Goal: Task Accomplishment & Management: Complete application form

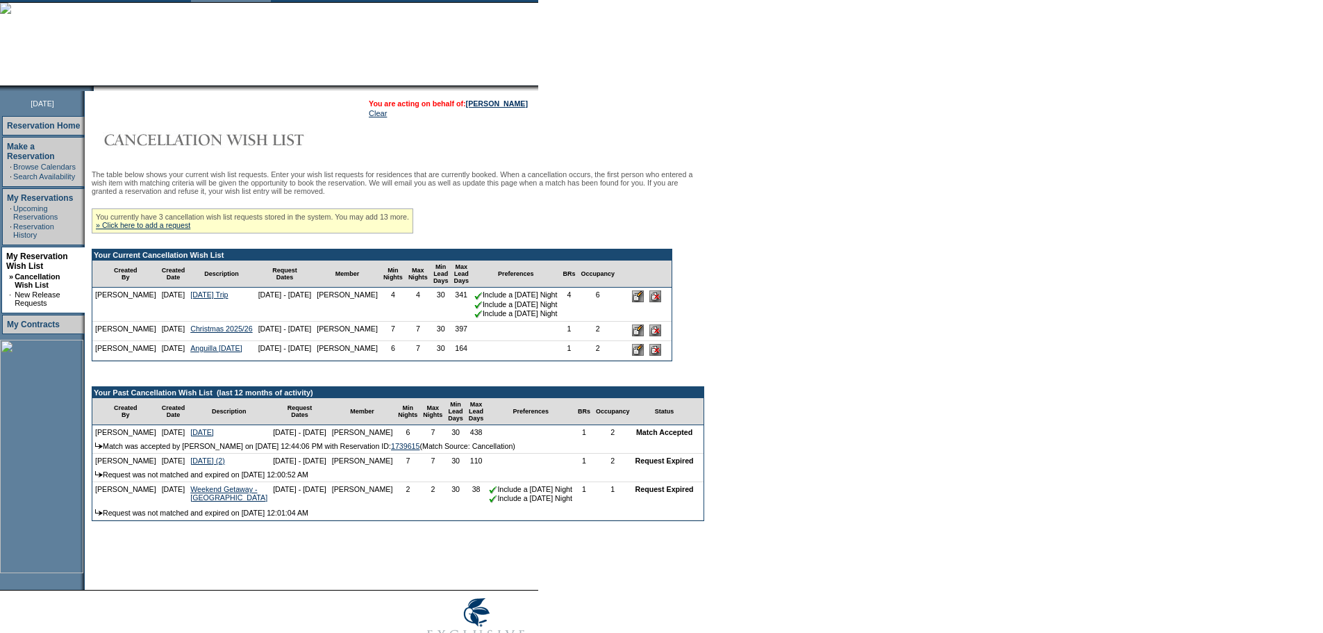
scroll to position [139, 0]
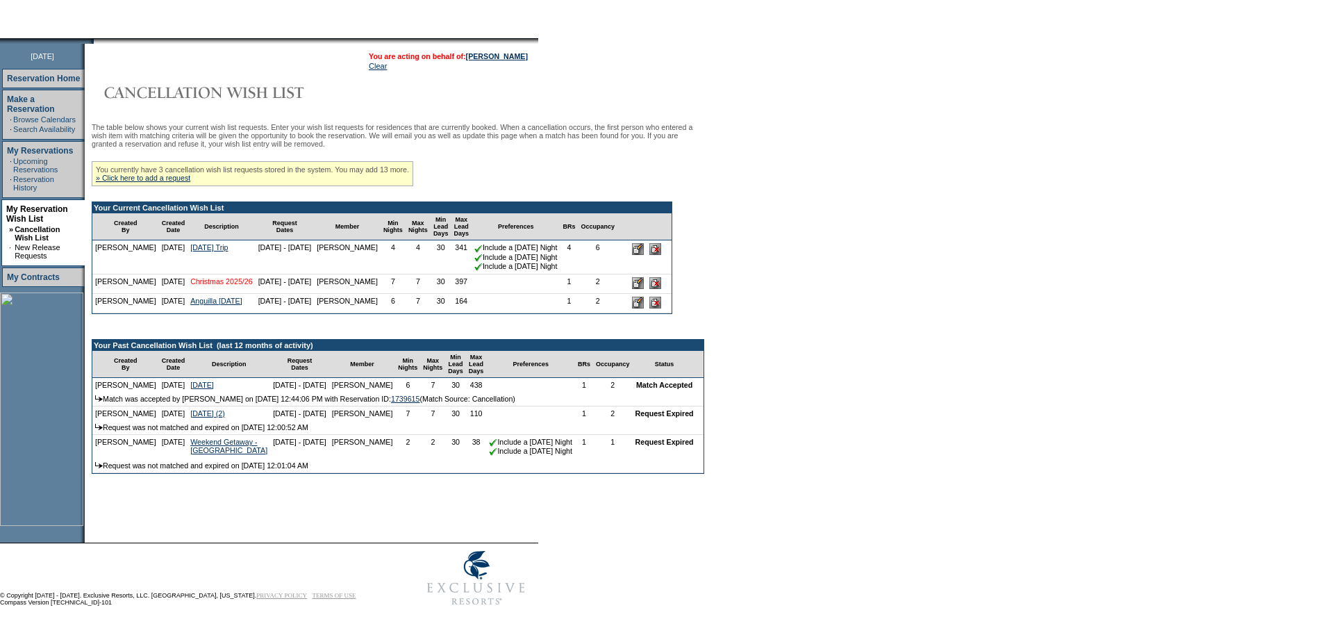
click at [197, 285] on link "Christmas 2025/26" at bounding box center [221, 281] width 62 height 8
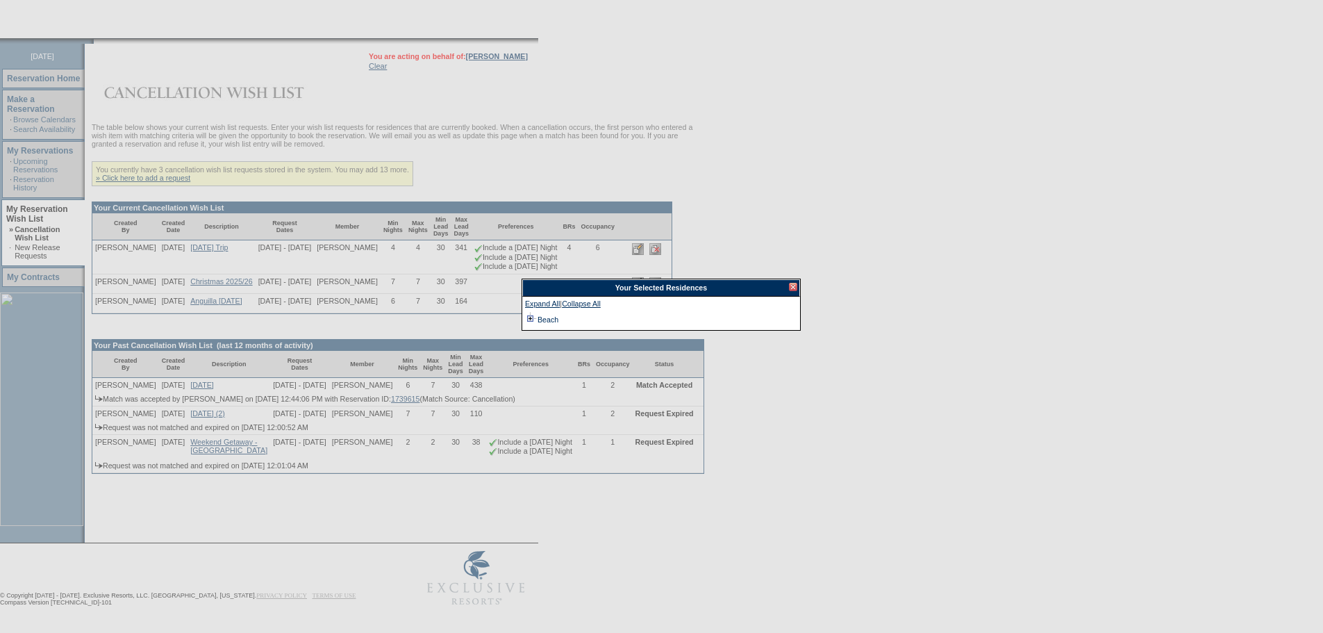
click at [530, 319] on td at bounding box center [530, 319] width 11 height 15
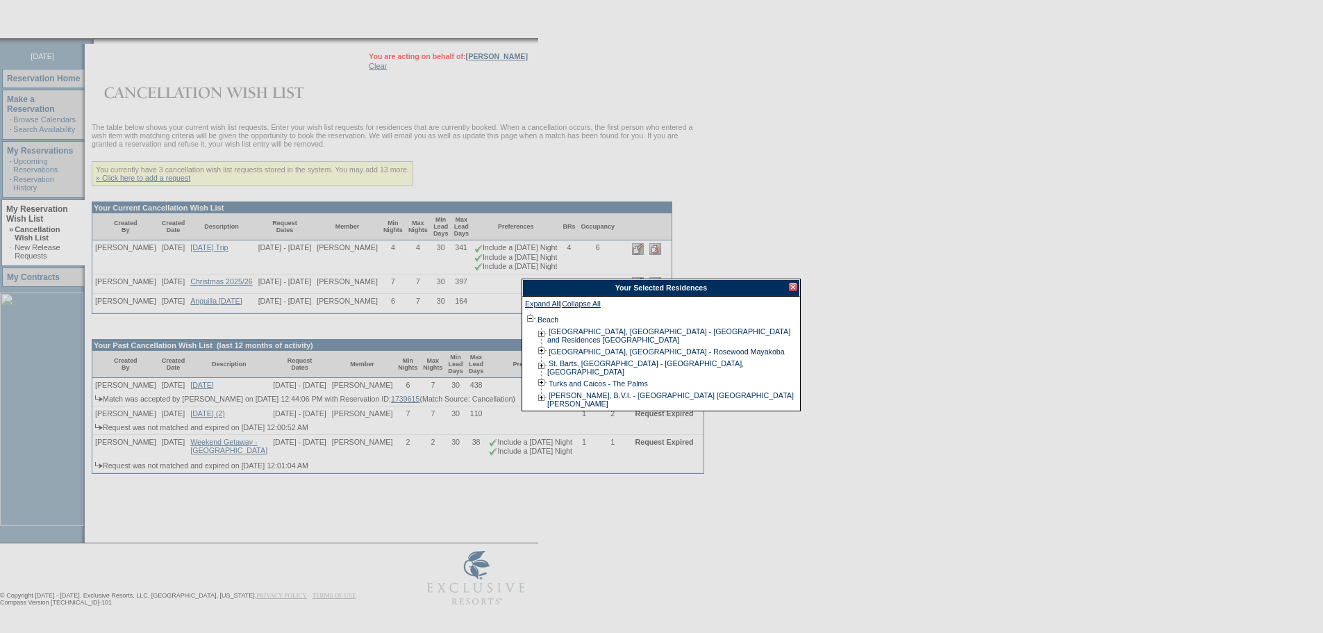
click at [794, 287] on div at bounding box center [793, 287] width 8 height 8
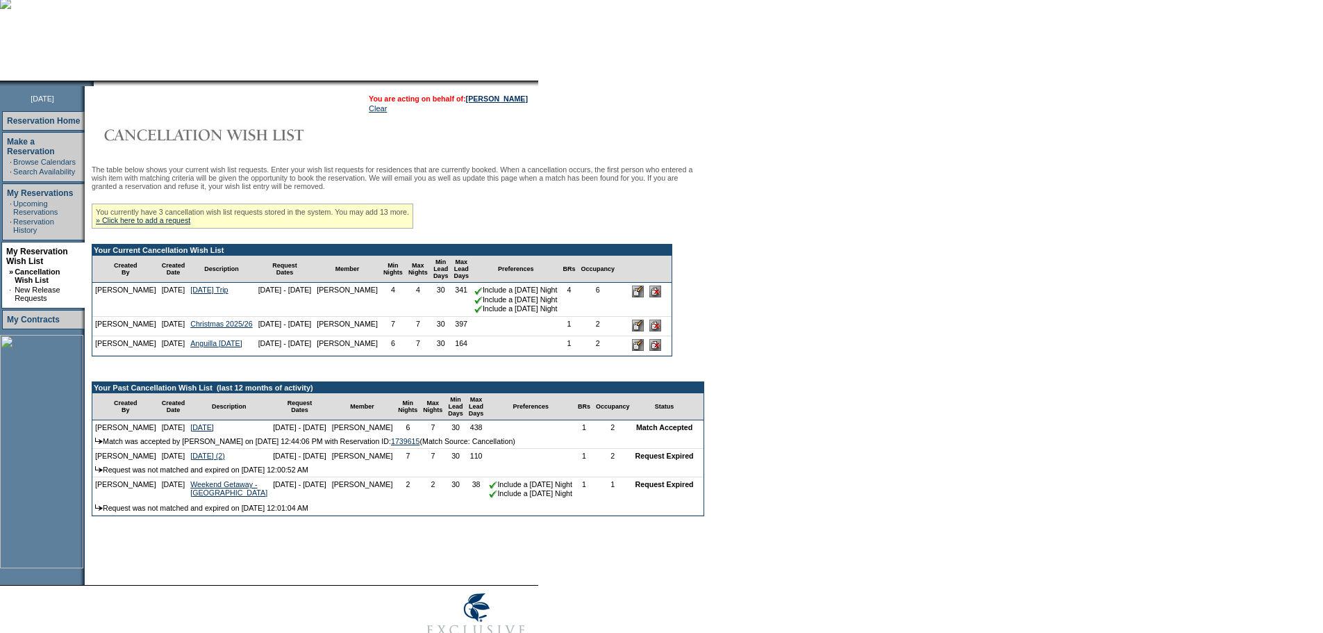
scroll to position [0, 0]
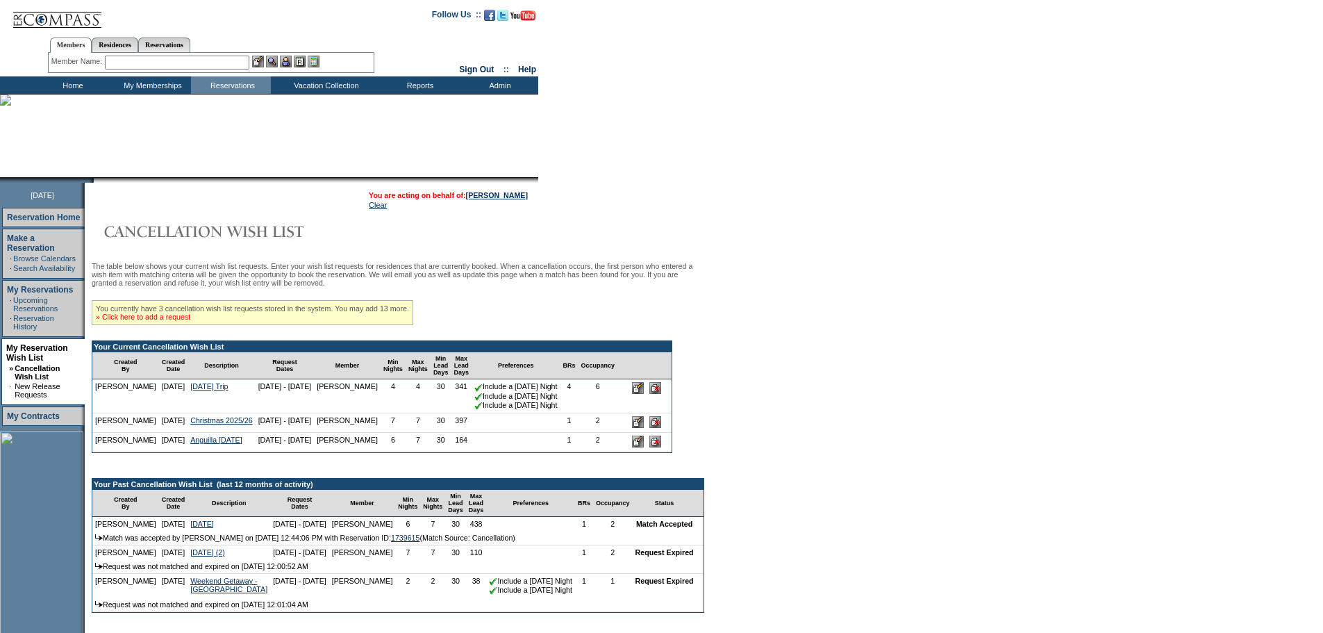
click at [149, 321] on link "» Click here to add a request" at bounding box center [143, 316] width 94 height 8
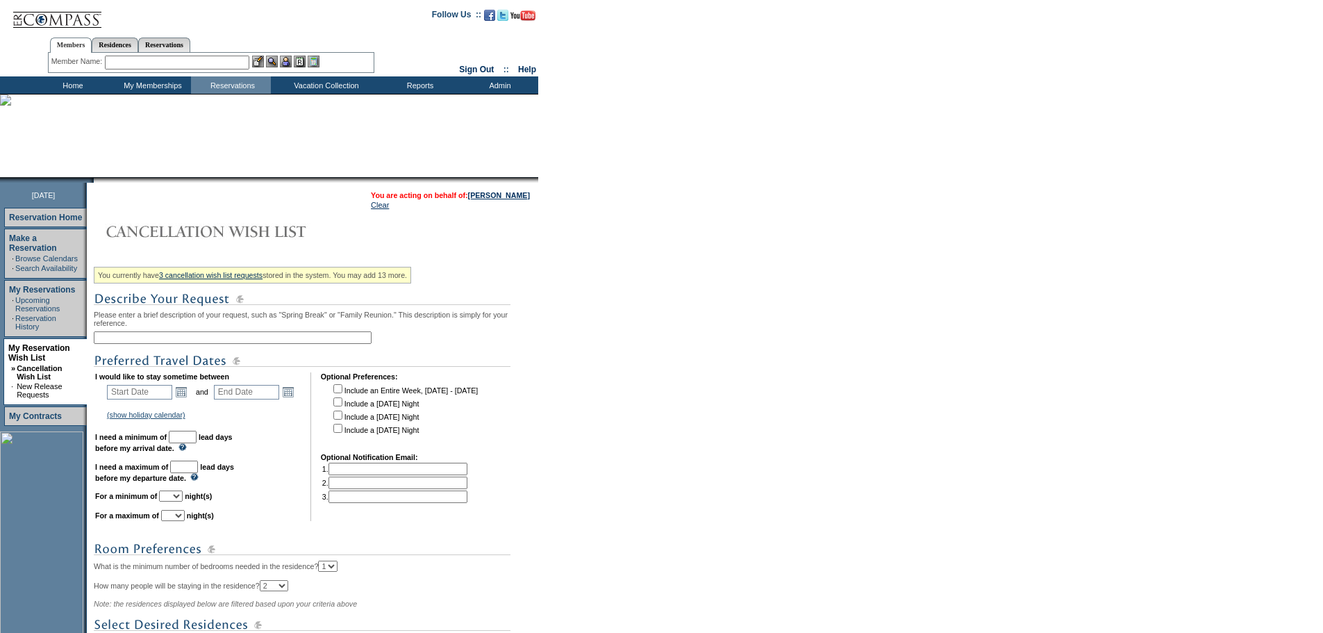
click at [128, 341] on input "text" at bounding box center [233, 337] width 278 height 12
type input "Beach [DATE]"
click at [185, 399] on link "Open the calendar popup." at bounding box center [181, 391] width 15 height 15
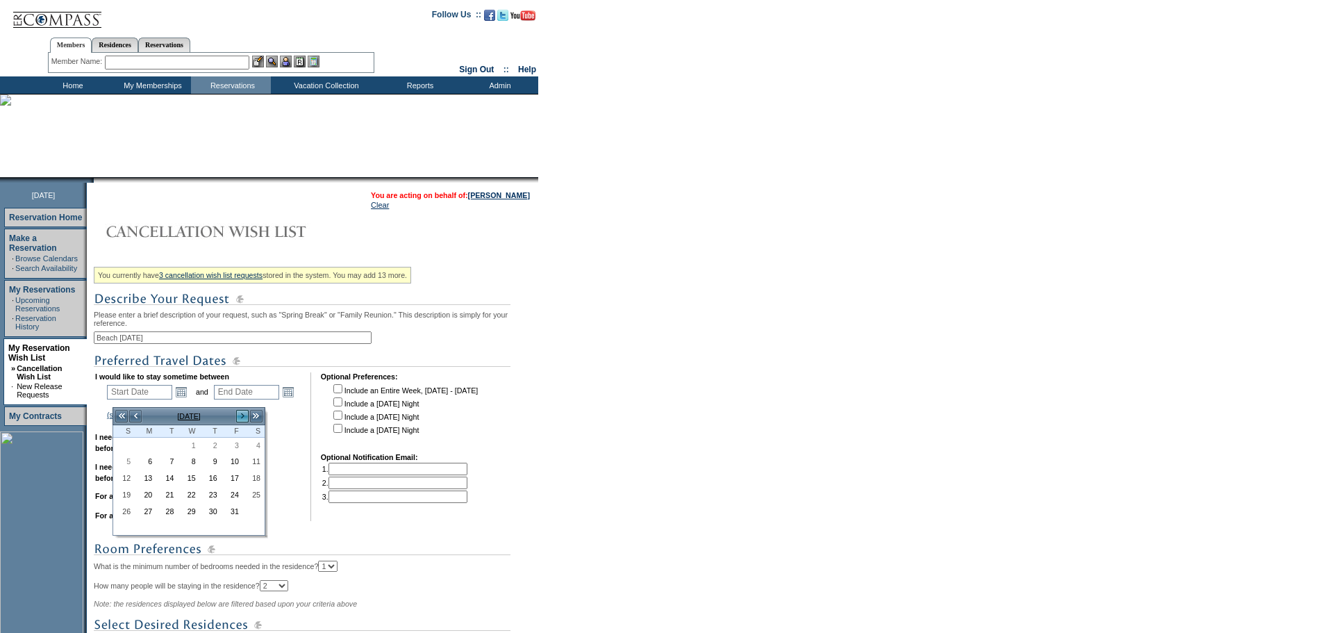
click at [244, 415] on link ">" at bounding box center [242, 416] width 14 height 14
click at [243, 414] on link ">" at bounding box center [242, 416] width 14 height 14
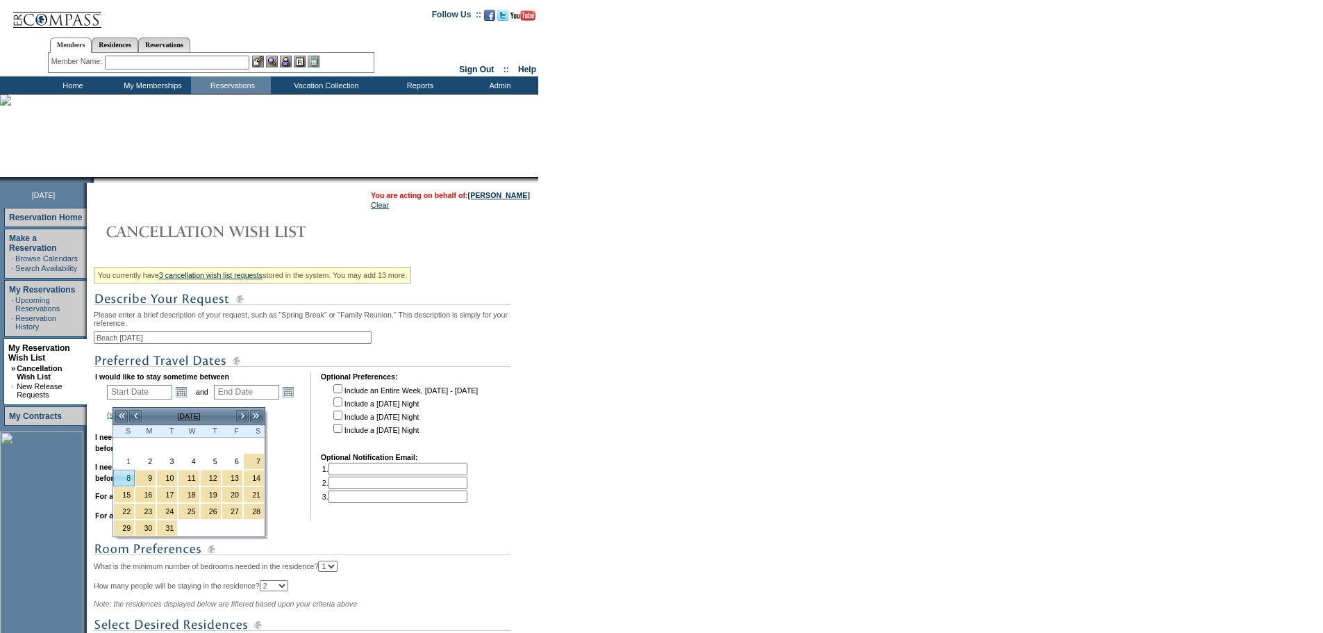
click at [123, 478] on link "8" at bounding box center [124, 477] width 20 height 15
type input "[DATE]"
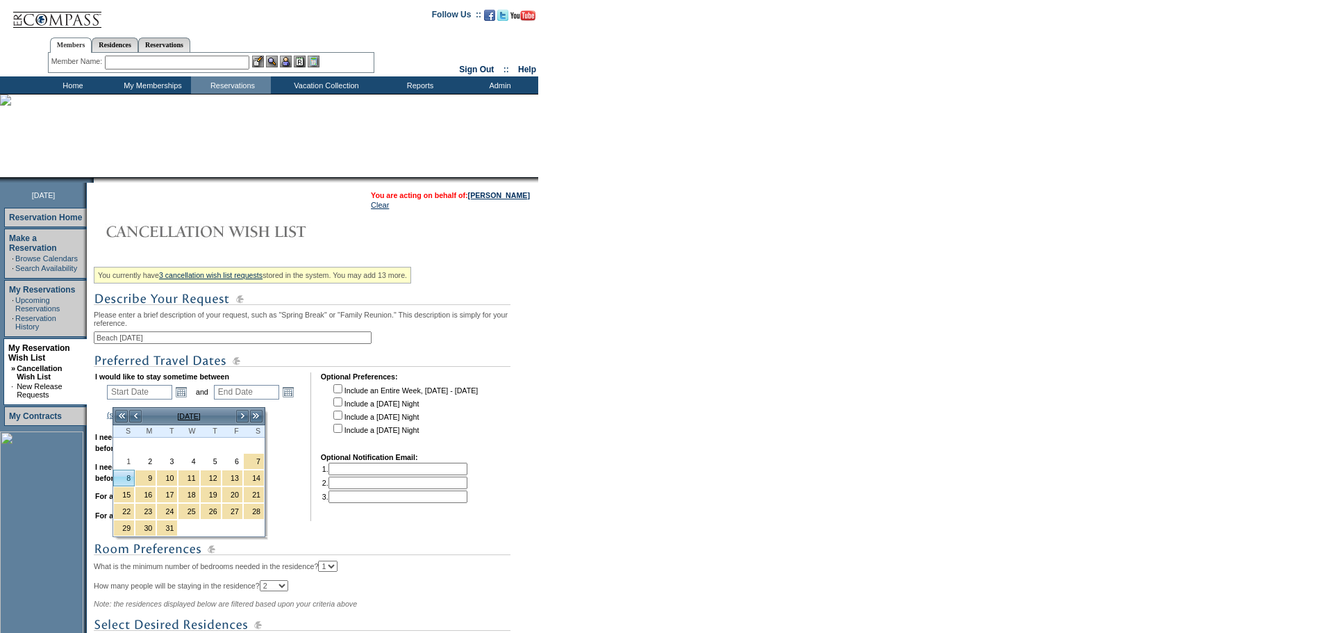
type input "158"
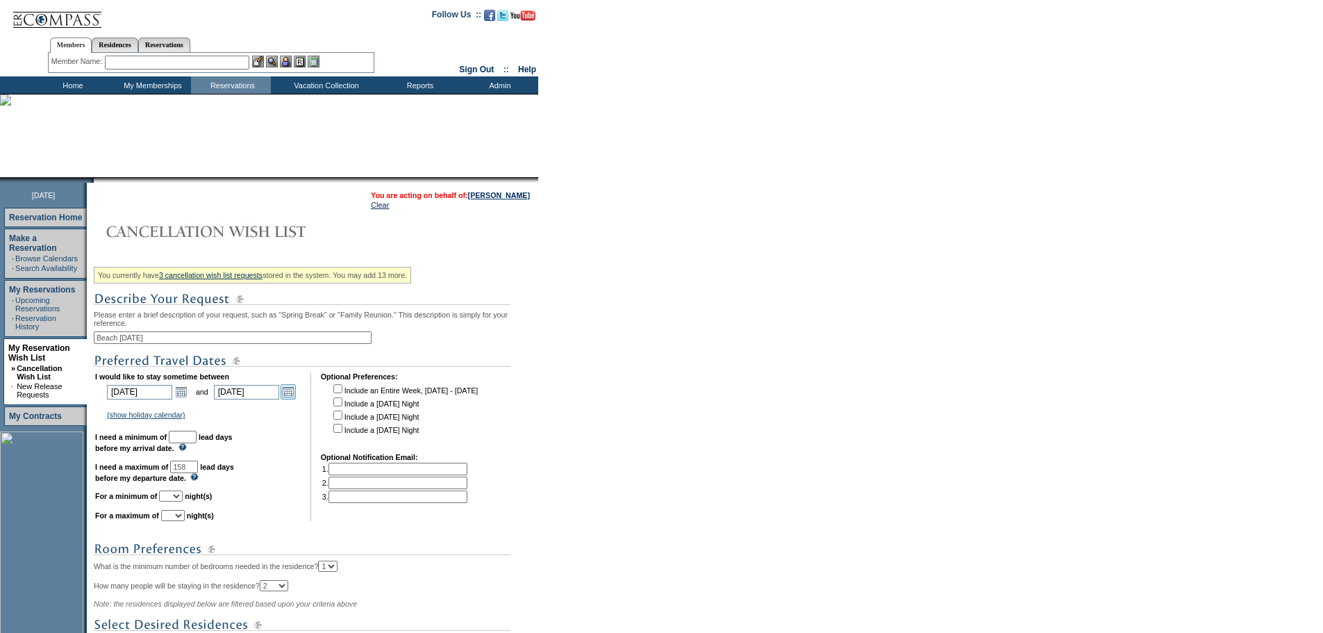
click at [294, 399] on link "Open the calendar popup." at bounding box center [288, 391] width 15 height 15
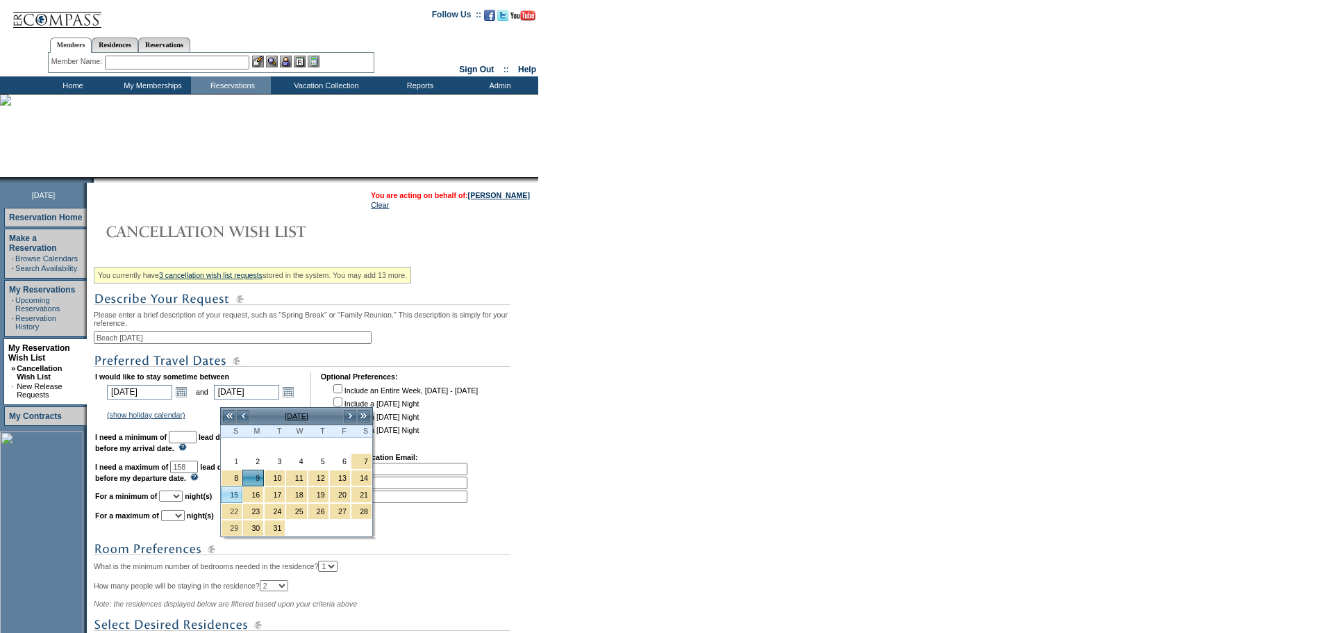
click at [235, 497] on link "15" at bounding box center [232, 494] width 20 height 15
type input "[DATE]"
type input "164"
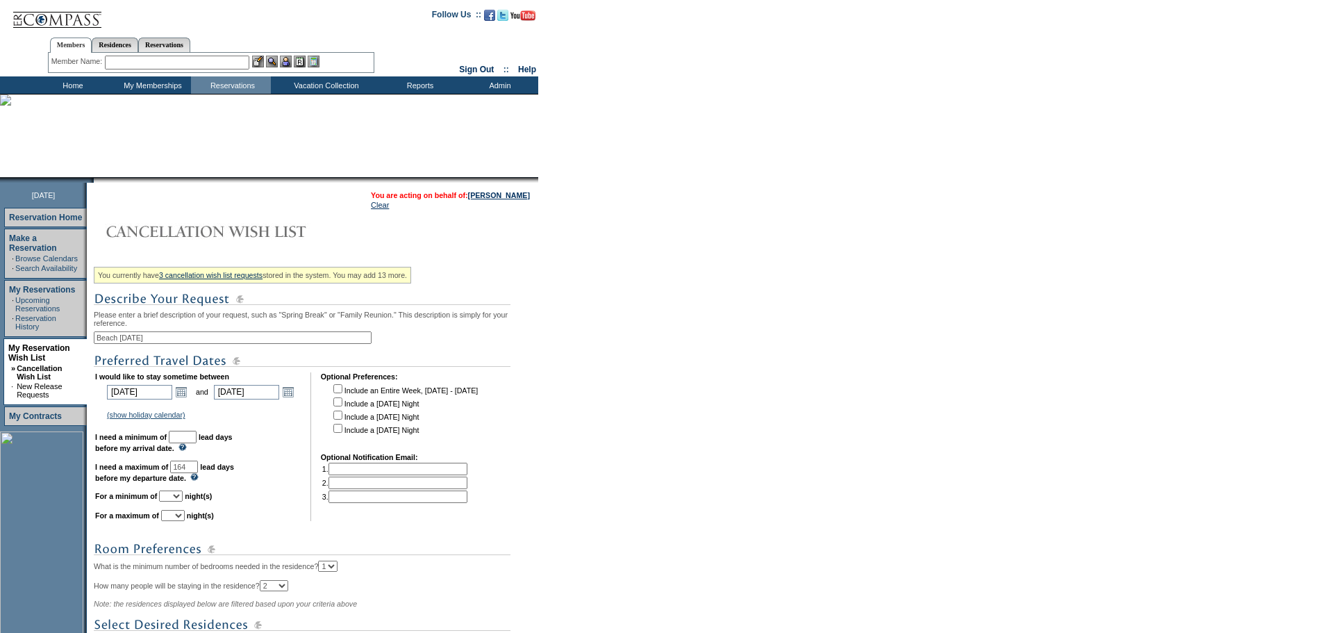
click at [197, 443] on input "text" at bounding box center [183, 437] width 28 height 12
type input "30"
click at [183, 501] on select "1 2 3 4 5 6 7 8 9 10 11 12 13 14" at bounding box center [171, 495] width 24 height 11
select select "6"
click at [176, 501] on select "1 2 3 4 5 6 7 8 9 10 11 12 13 14" at bounding box center [171, 495] width 24 height 11
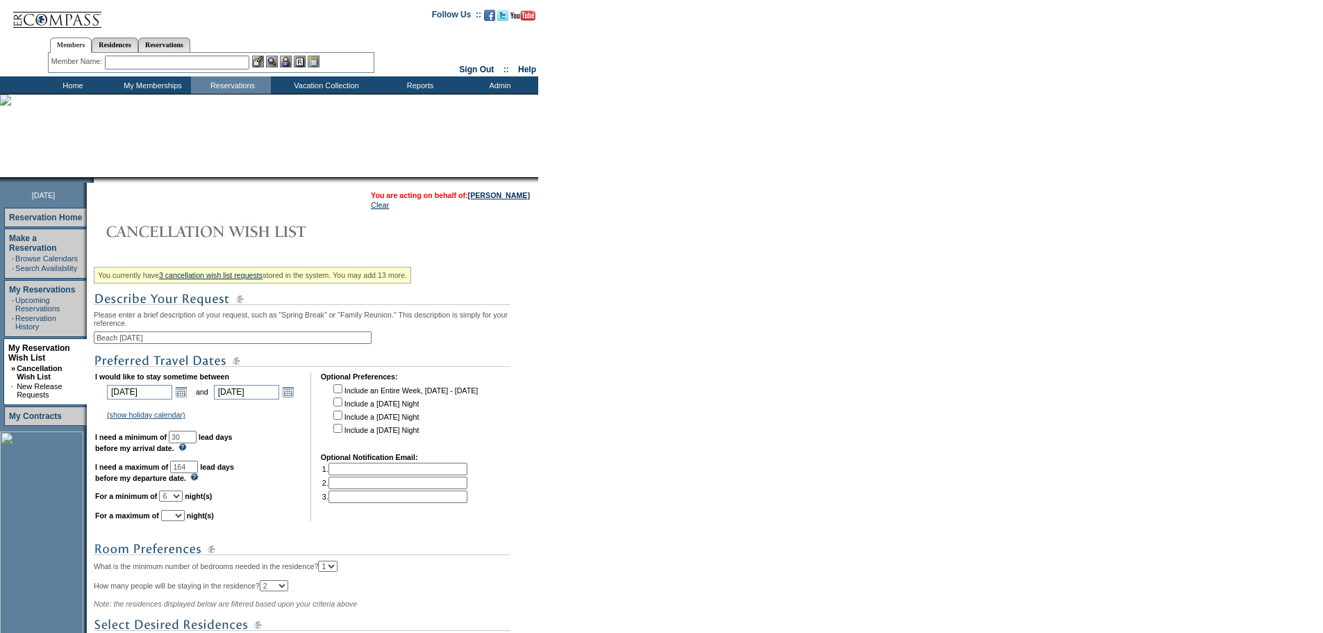
click at [185, 521] on select "1 2 3 4 5 6 7 8 9 10 11 12 13 14" at bounding box center [173, 515] width 24 height 11
select select "7"
click at [178, 521] on select "1 2 3 4 5 6 7 8 9 10 11 12 13 14" at bounding box center [173, 515] width 24 height 11
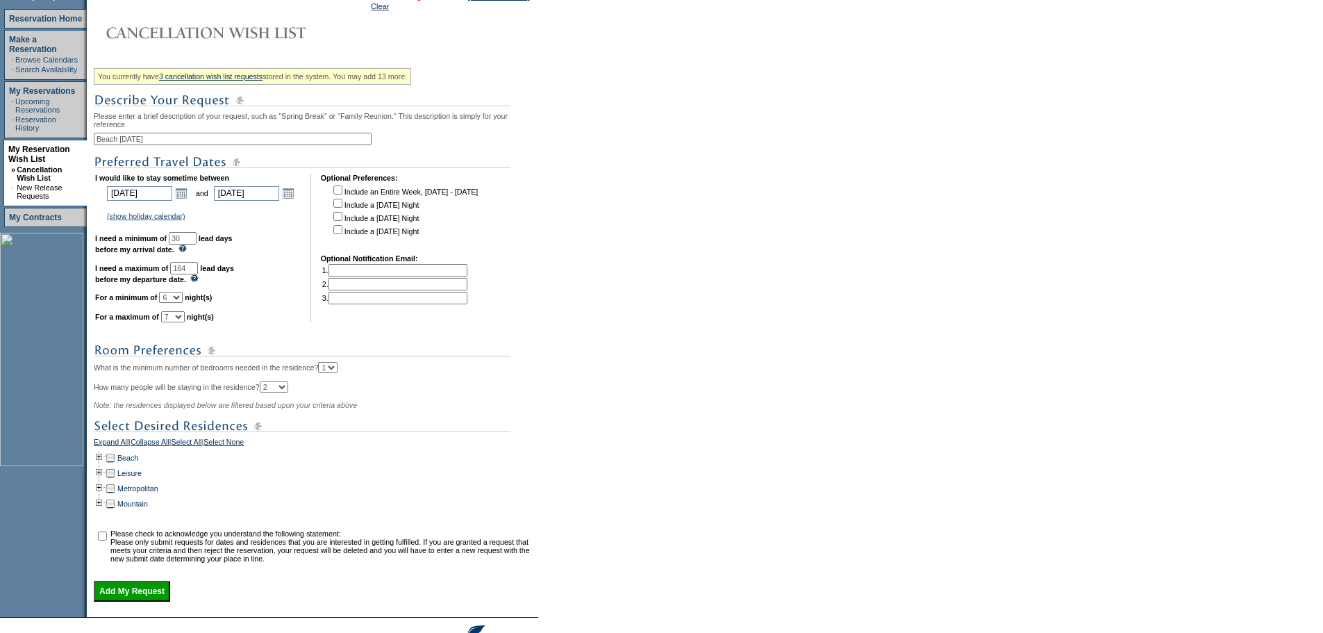
scroll to position [278, 0]
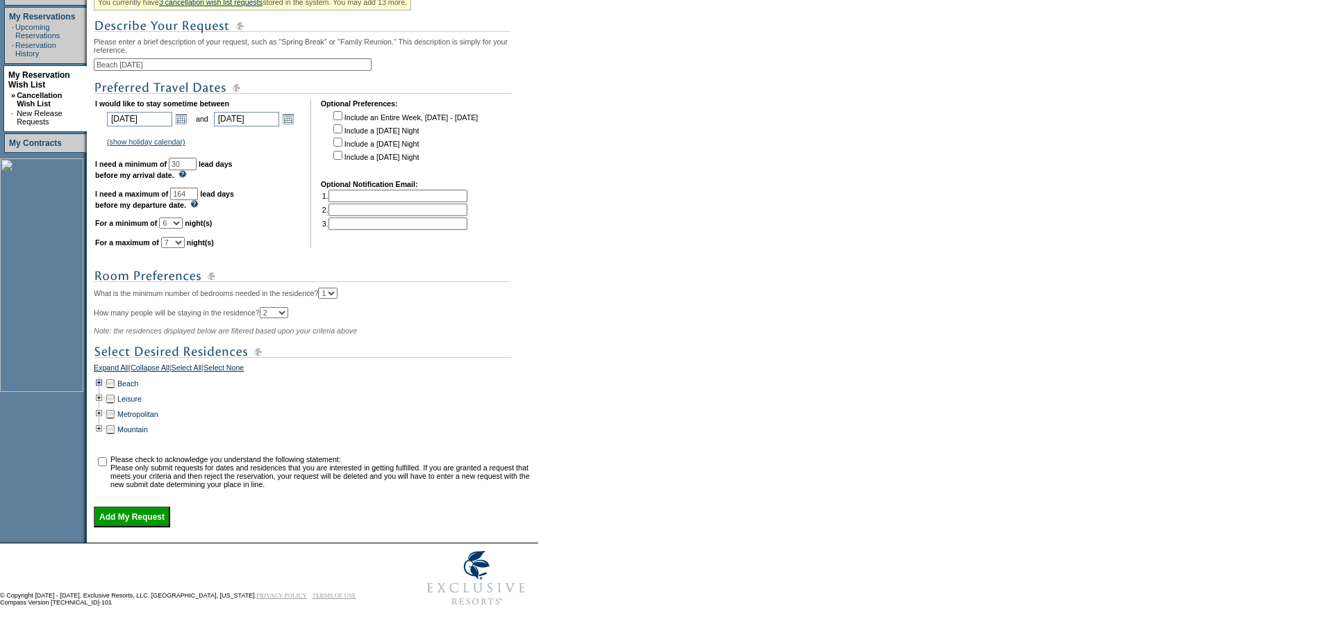
click at [104, 391] on td at bounding box center [99, 383] width 11 height 15
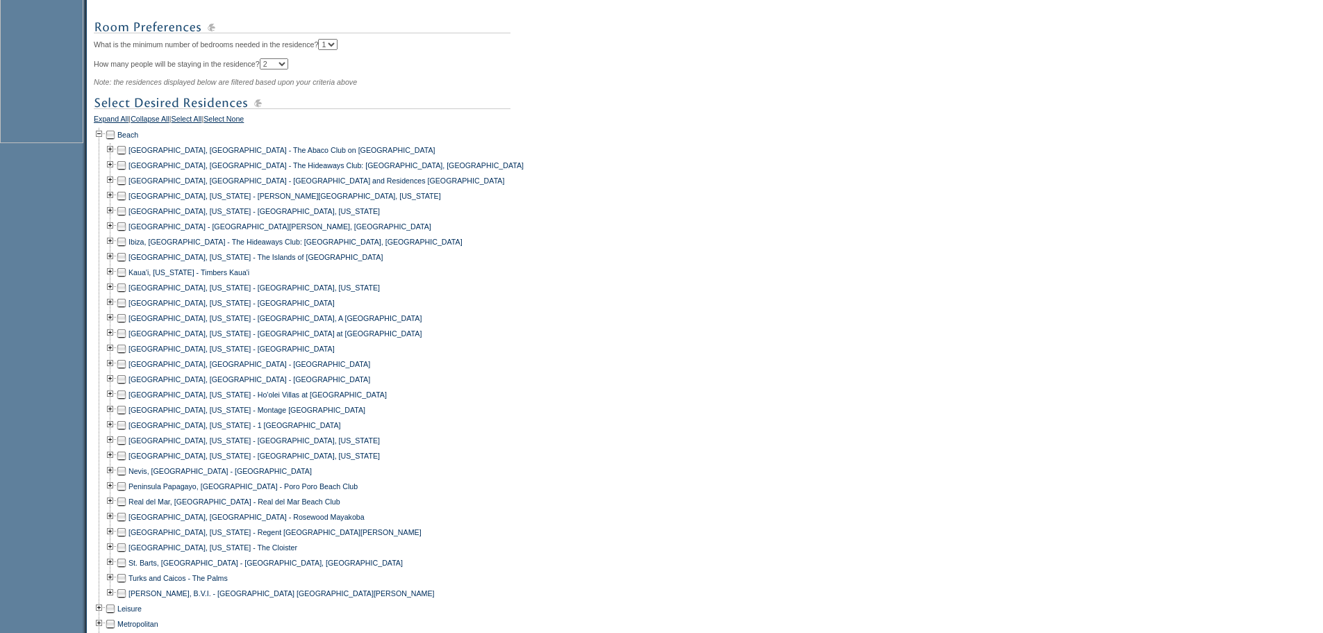
scroll to position [556, 0]
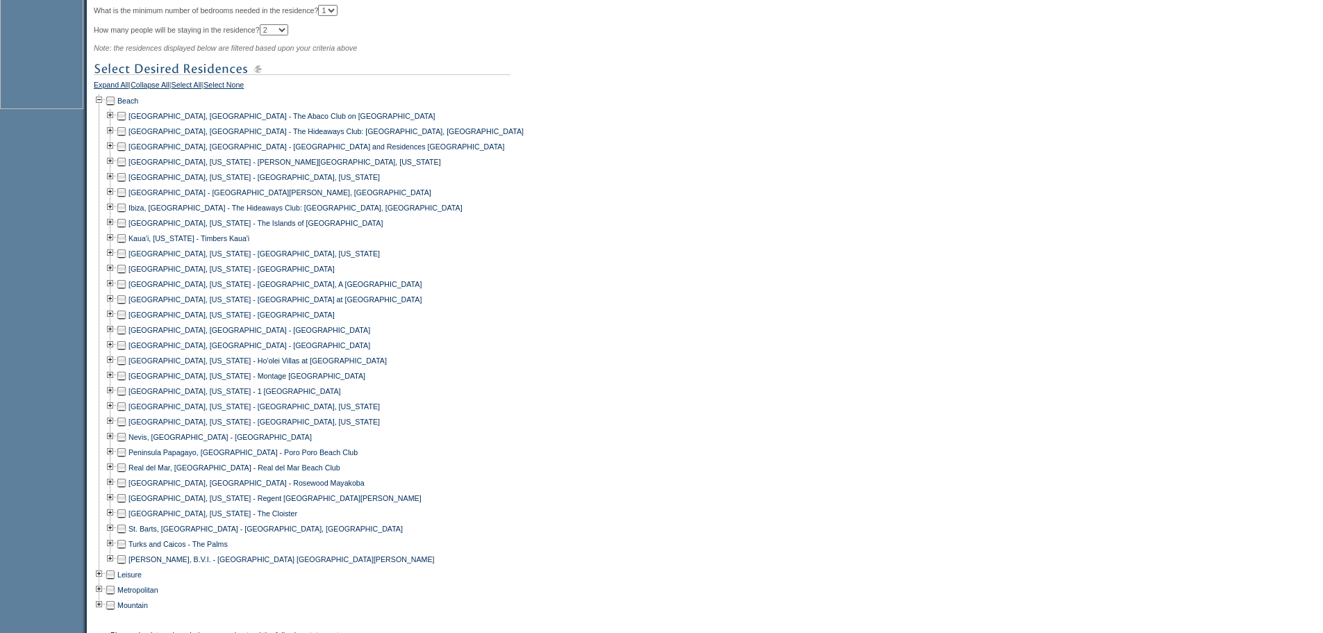
click at [127, 567] on td at bounding box center [121, 558] width 11 height 15
click at [126, 551] on td at bounding box center [121, 543] width 11 height 15
click at [114, 536] on td at bounding box center [110, 528] width 11 height 15
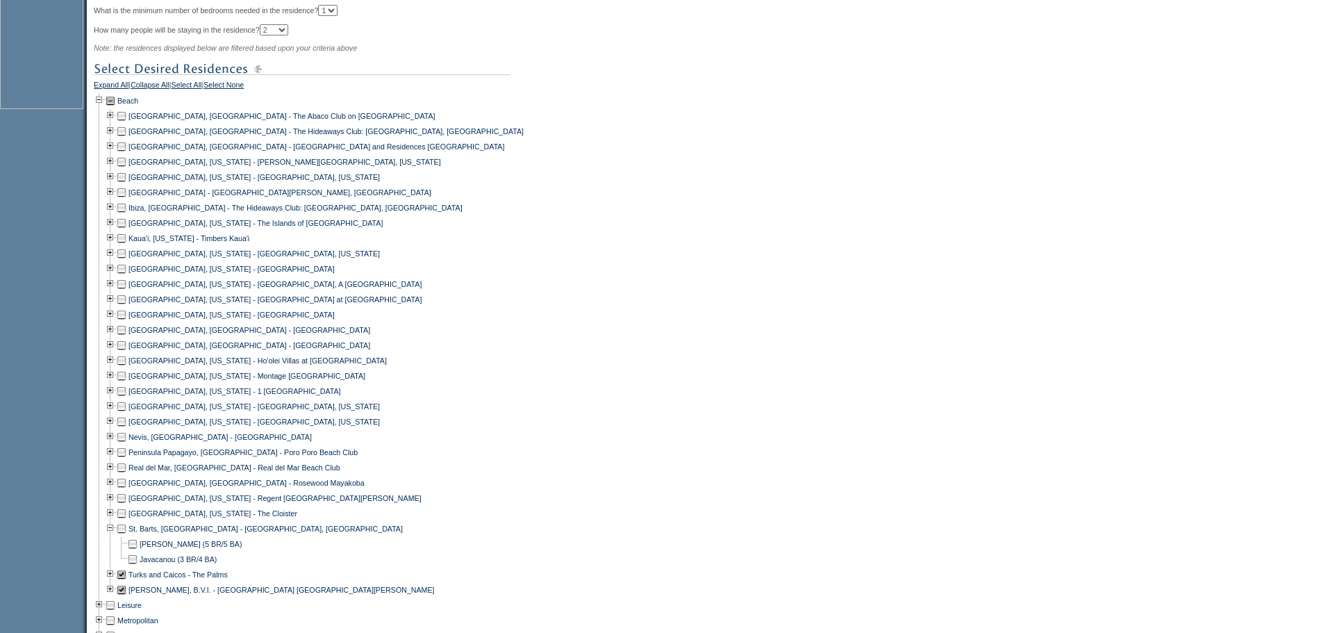
click at [123, 536] on td at bounding box center [121, 528] width 11 height 15
click at [127, 490] on td at bounding box center [121, 482] width 11 height 15
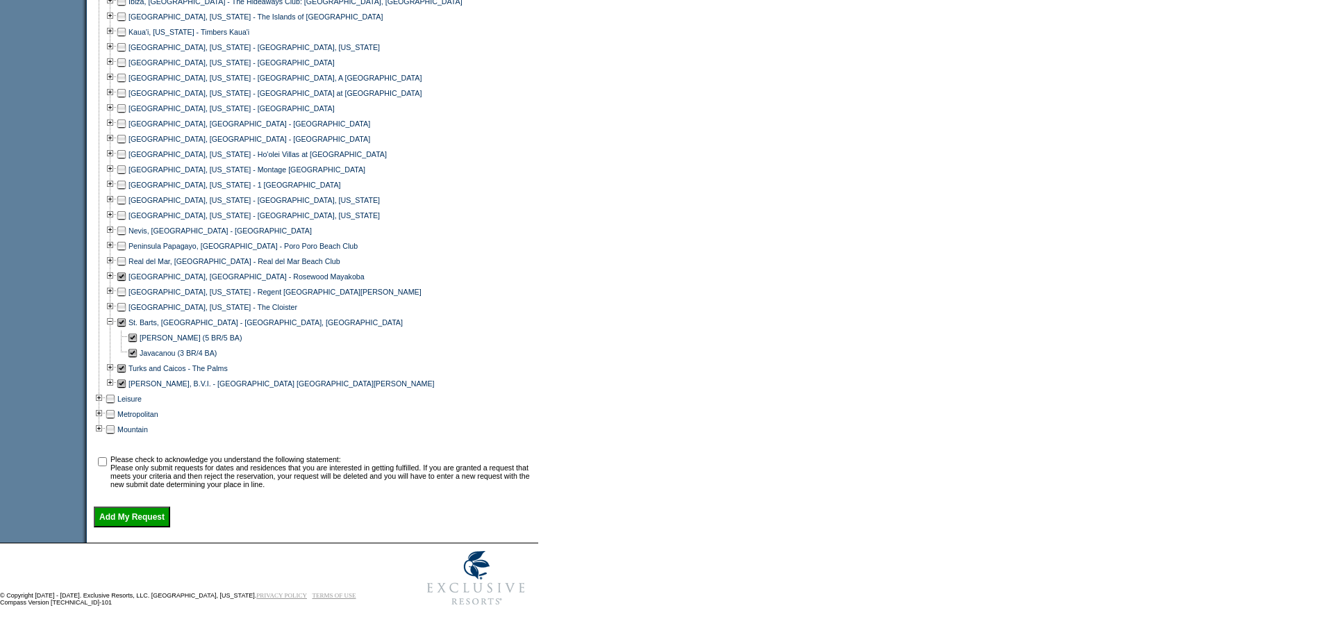
scroll to position [789, 0]
click at [104, 458] on input "checkbox" at bounding box center [102, 461] width 9 height 9
checkbox input "true"
click at [142, 512] on input "Add My Request" at bounding box center [132, 516] width 76 height 21
